Goal: Task Accomplishment & Management: Manage account settings

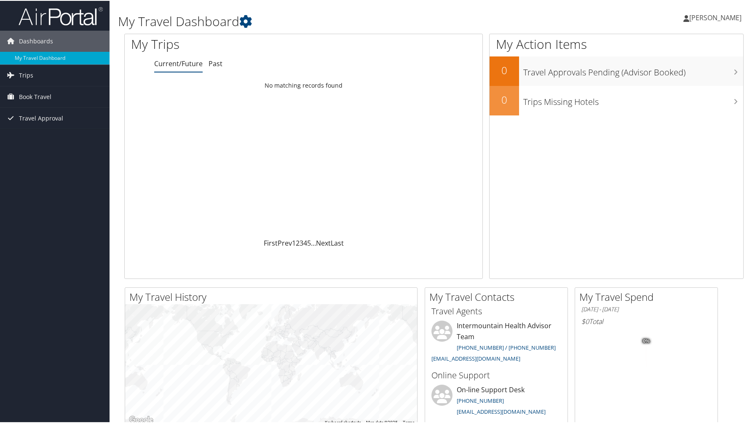
click at [699, 11] on link "[PERSON_NAME]" at bounding box center [716, 16] width 67 height 25
click at [674, 76] on link "View Travel Profile" at bounding box center [693, 75] width 94 height 14
click at [689, 16] on span "[PERSON_NAME]" at bounding box center [715, 16] width 52 height 9
click at [660, 78] on link "View Travel Profile" at bounding box center [693, 75] width 94 height 14
click at [696, 20] on span "[PERSON_NAME]" at bounding box center [715, 16] width 52 height 9
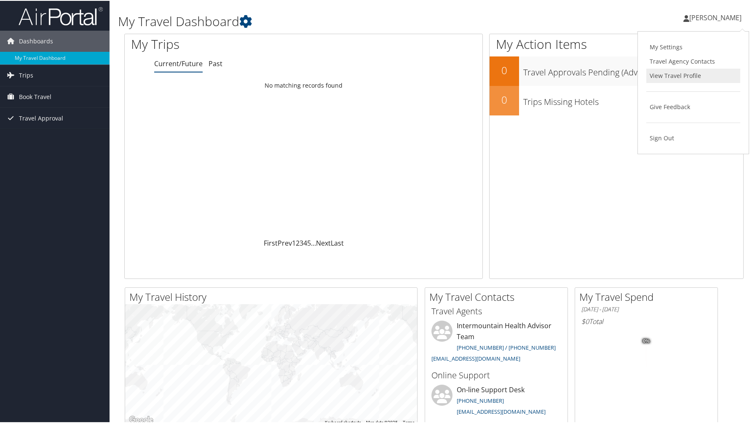
click at [680, 75] on link "View Travel Profile" at bounding box center [693, 75] width 94 height 14
